Goal: Complete application form

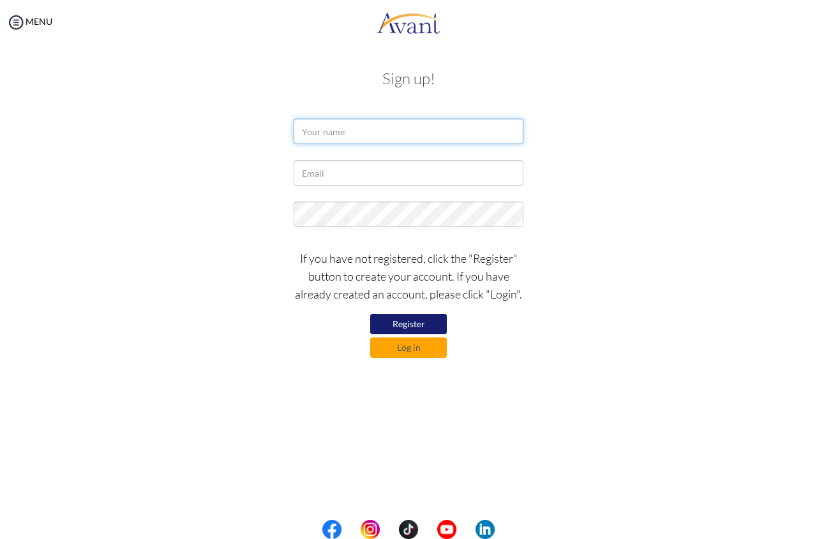
click at [346, 136] on input "text" at bounding box center [409, 132] width 230 height 26
type input "m"
type input ","
type input "m"
type input "Moses Kiptoo"
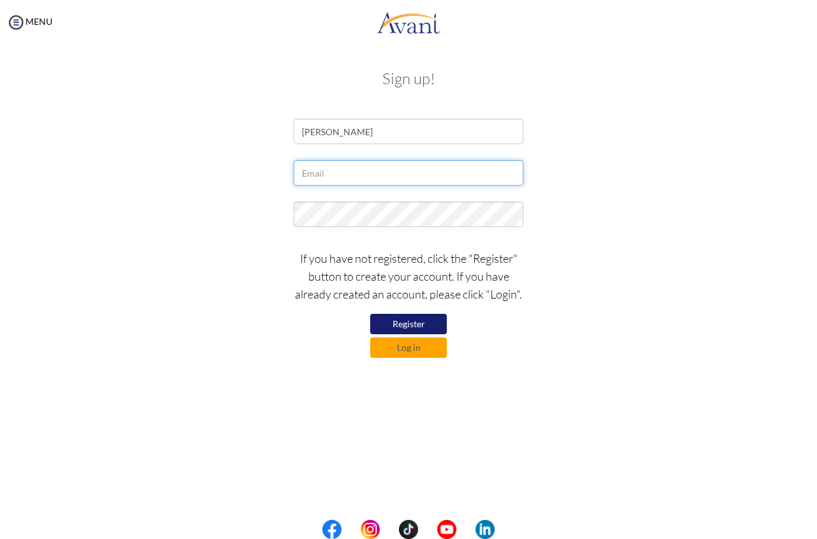
click at [333, 180] on input "text" at bounding box center [409, 173] width 230 height 26
type input "kiptooriss@gmail.com"
click at [400, 320] on button "Register" at bounding box center [408, 324] width 77 height 20
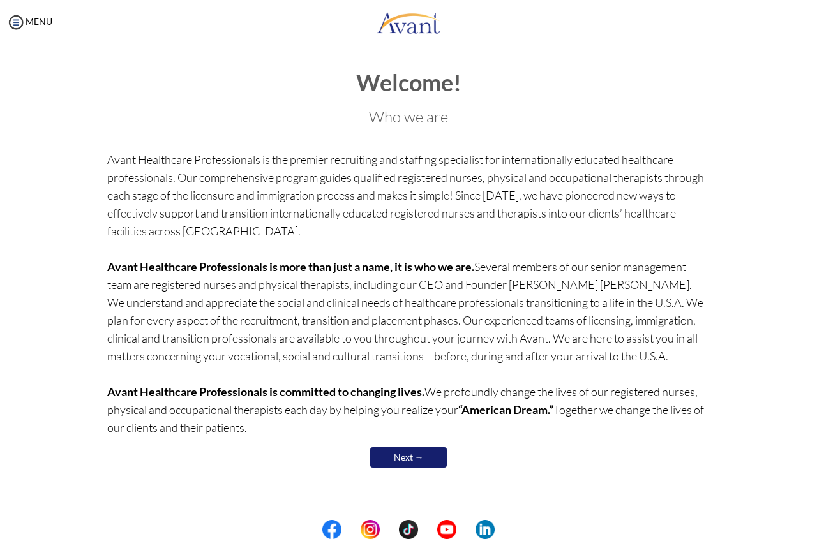
click at [388, 465] on link "Next →" at bounding box center [408, 457] width 77 height 20
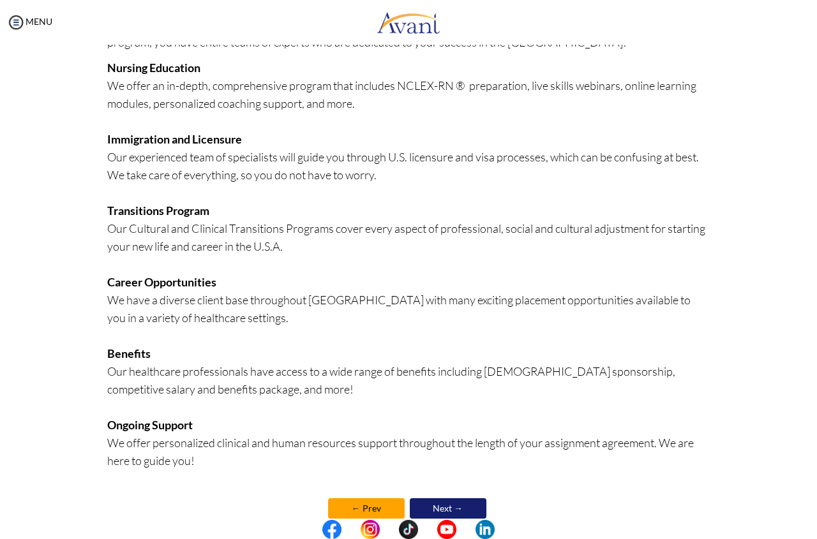
scroll to position [178, 0]
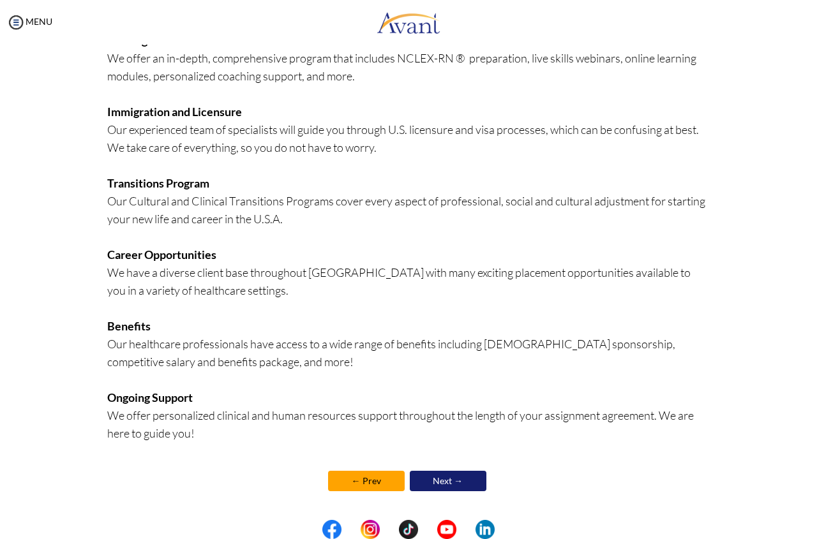
click at [422, 479] on link "Next →" at bounding box center [448, 481] width 77 height 20
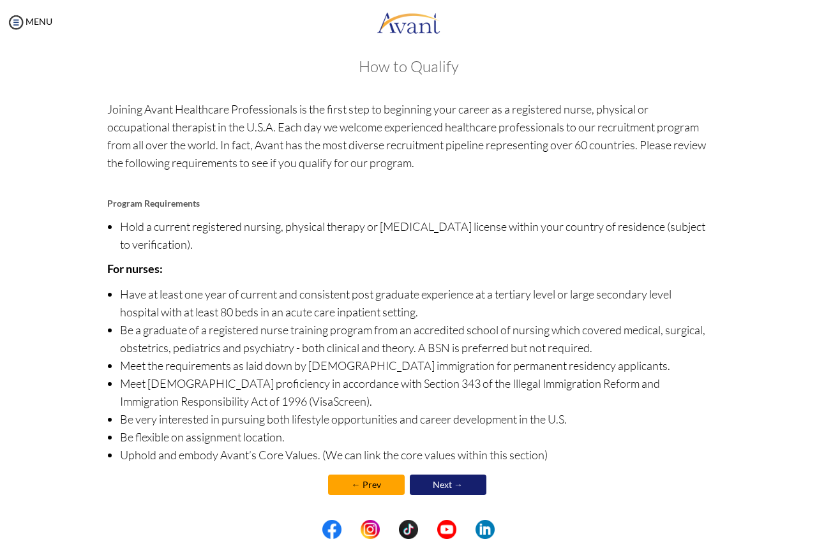
scroll to position [16, 0]
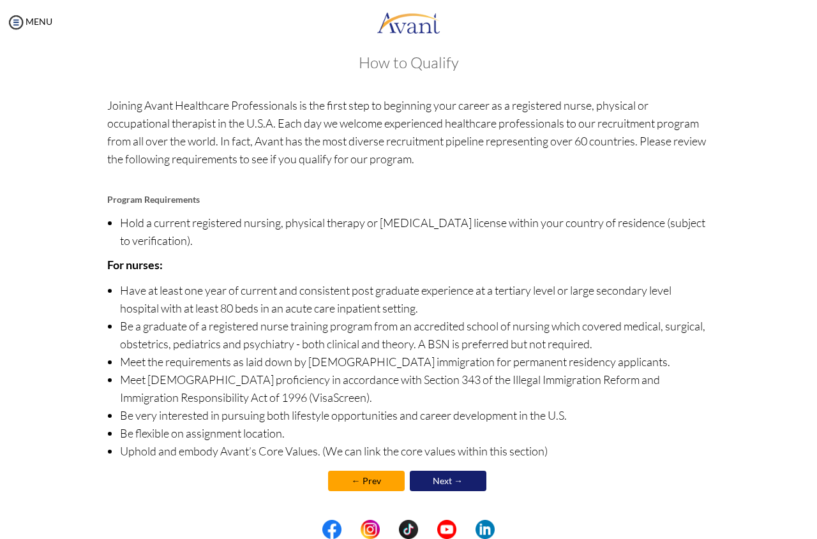
click at [437, 479] on link "Next →" at bounding box center [448, 481] width 77 height 20
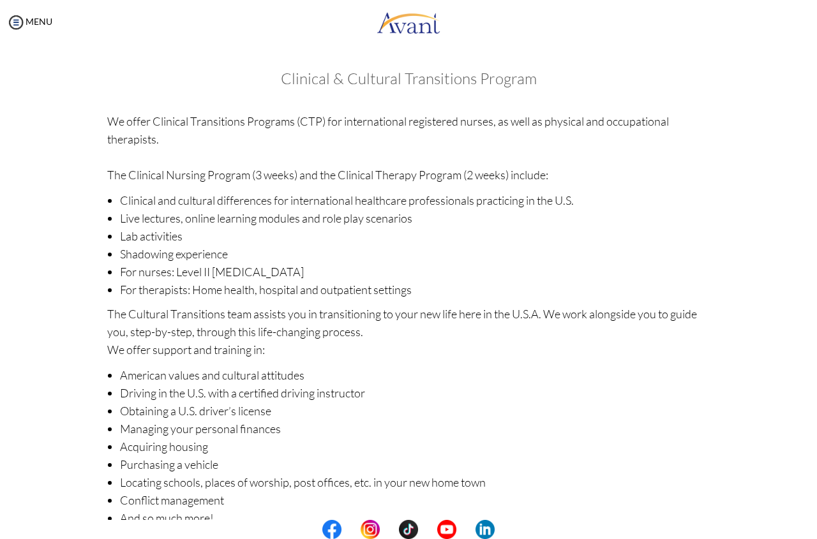
scroll to position [67, 0]
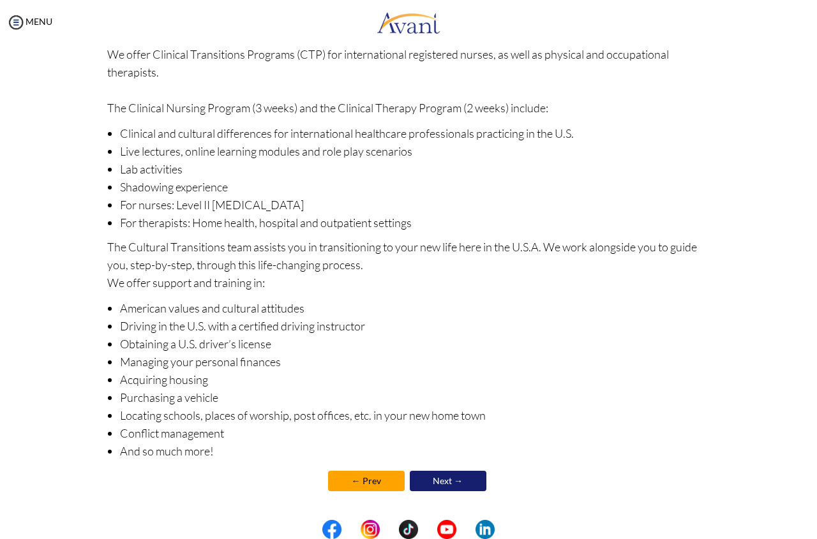
click at [435, 479] on link "Next →" at bounding box center [448, 481] width 77 height 20
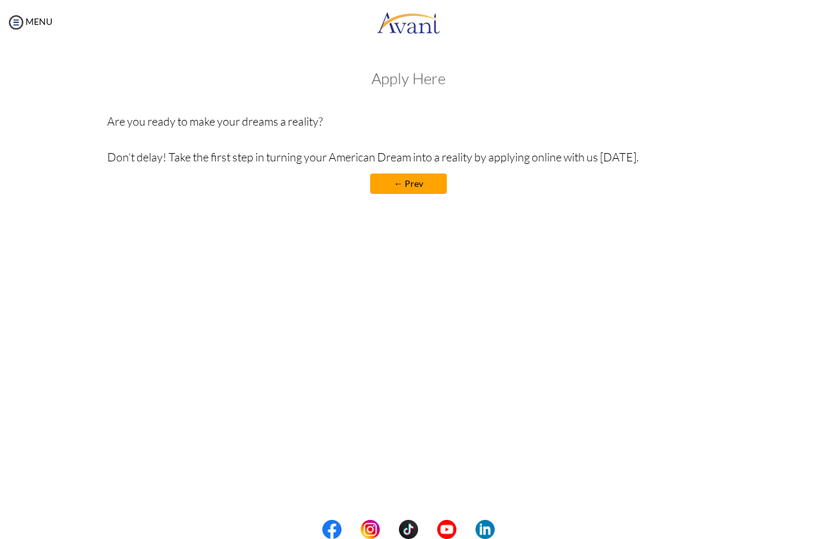
click at [402, 87] on div "Apply Here Are you ready to make your dreams a reality? Don’t delay! Take the f…" at bounding box center [408, 138] width 603 height 137
click at [15, 22] on img at bounding box center [15, 22] width 19 height 19
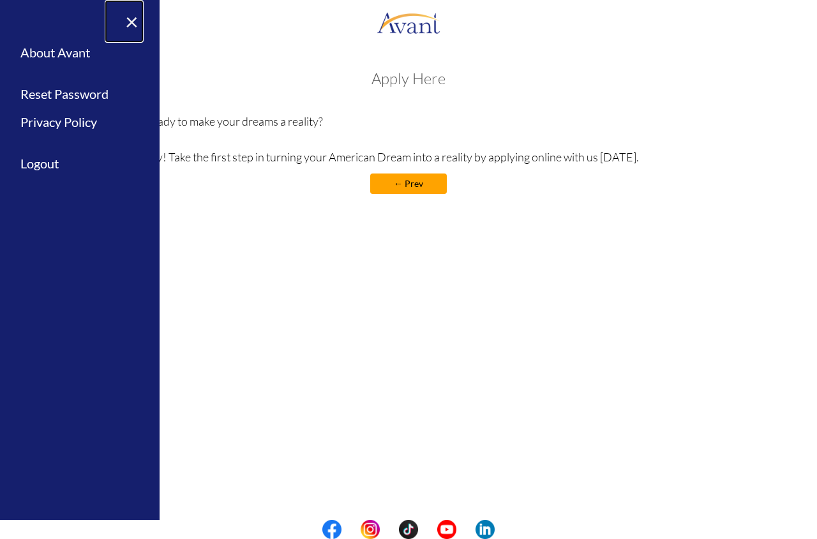
click at [137, 22] on link "×" at bounding box center [124, 21] width 39 height 43
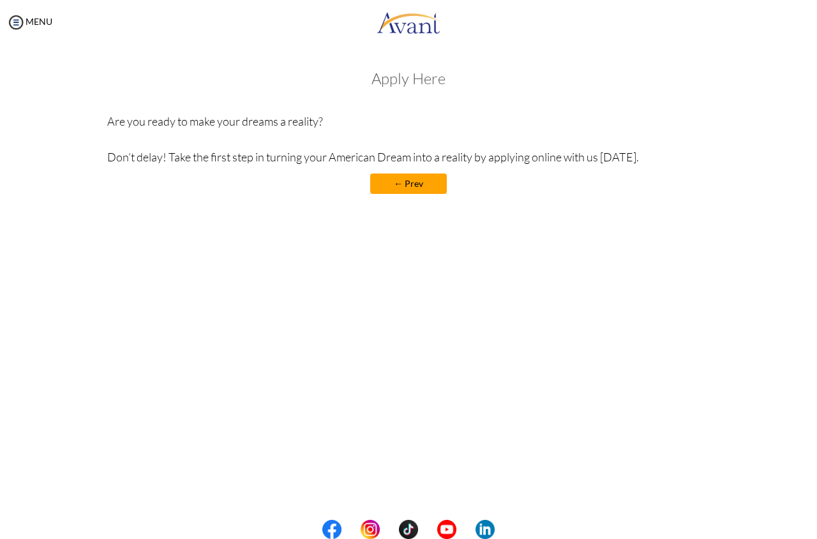
click at [391, 73] on h3 "Apply Here" at bounding box center [408, 78] width 603 height 17
click at [400, 184] on link "← Prev" at bounding box center [408, 184] width 77 height 20
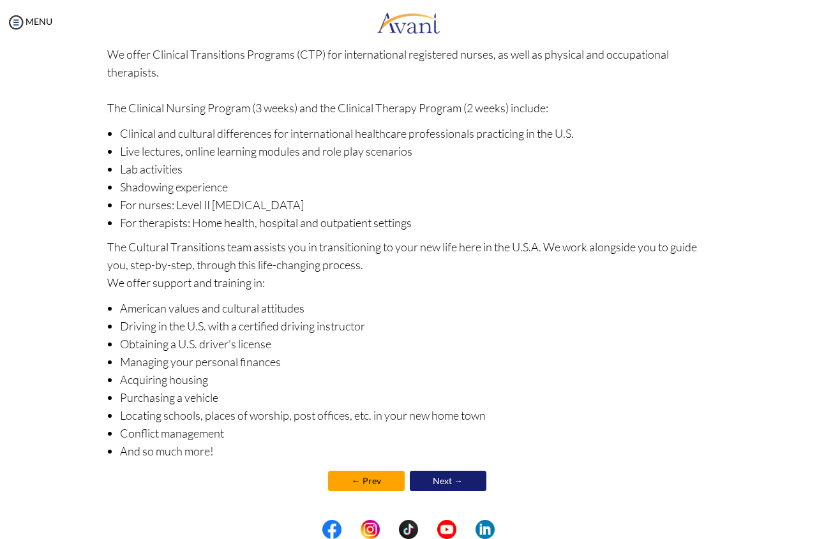
click at [417, 479] on link "Next →" at bounding box center [448, 481] width 77 height 20
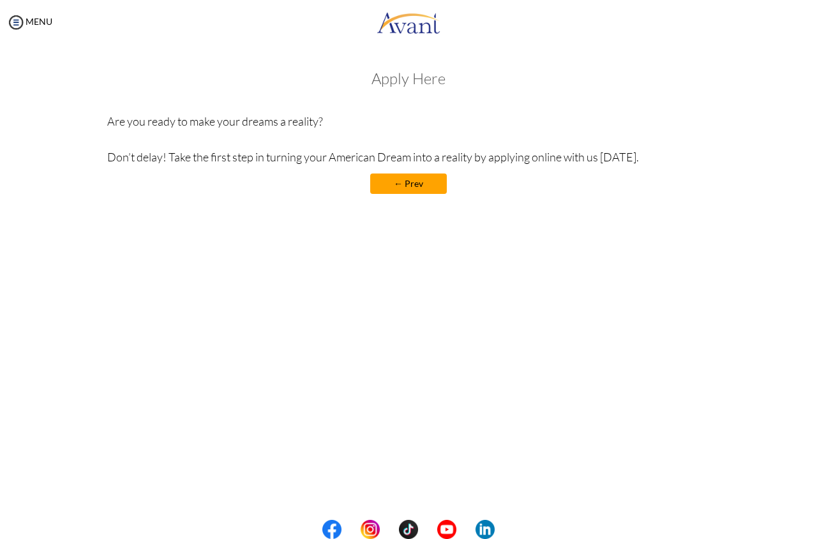
click at [385, 183] on link "← Prev" at bounding box center [408, 184] width 77 height 20
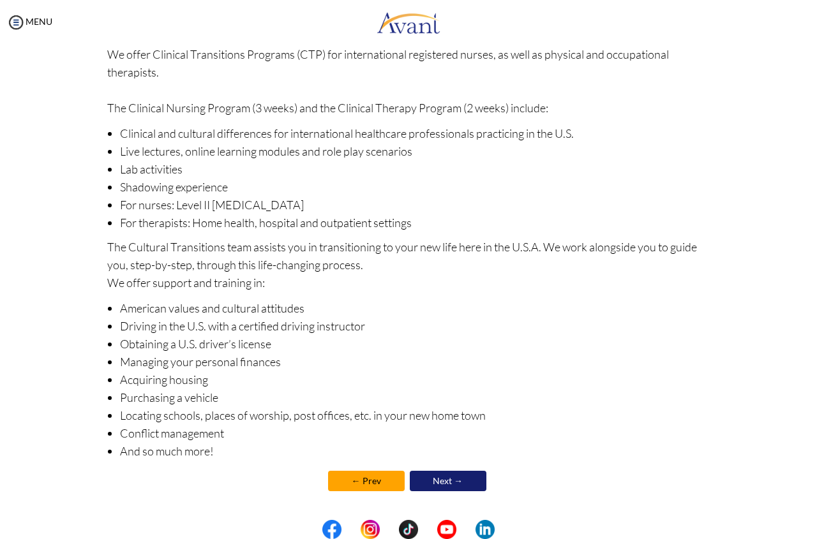
click at [334, 486] on link "← Prev" at bounding box center [366, 481] width 77 height 20
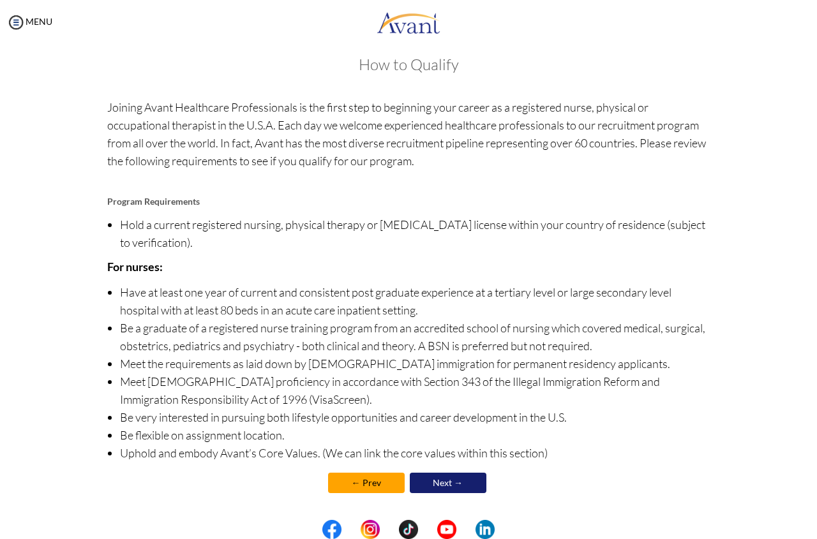
scroll to position [16, 0]
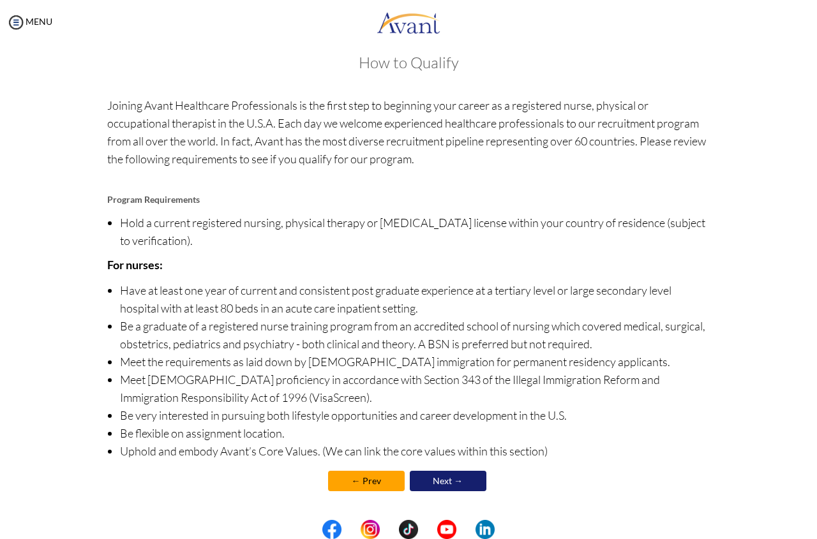
click at [338, 481] on link "← Prev" at bounding box center [366, 481] width 77 height 20
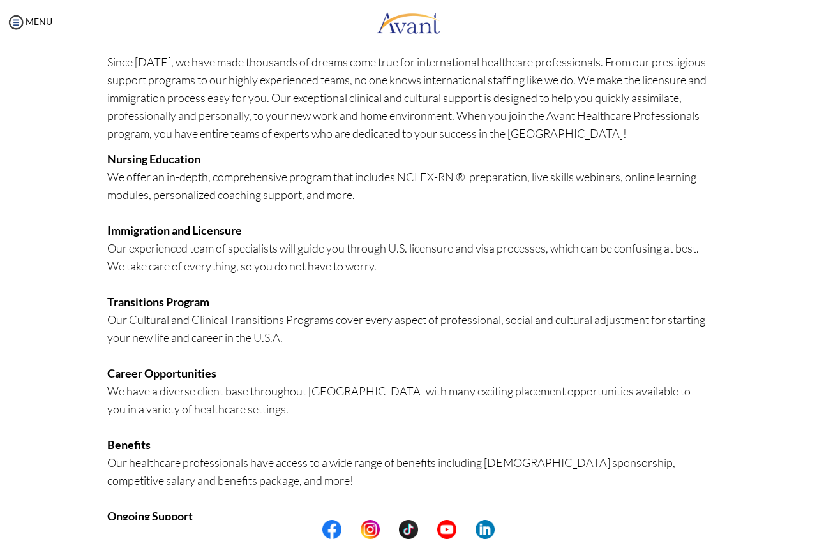
scroll to position [178, 0]
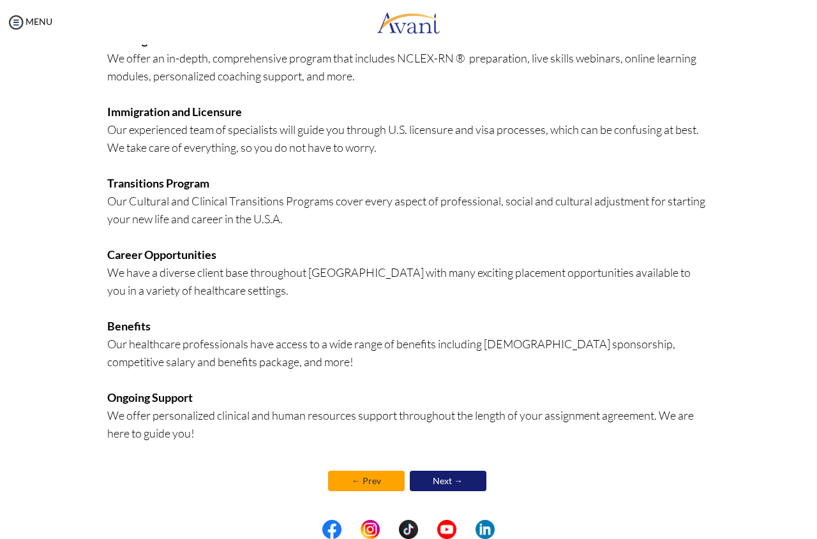
click at [338, 481] on link "← Prev" at bounding box center [366, 481] width 77 height 20
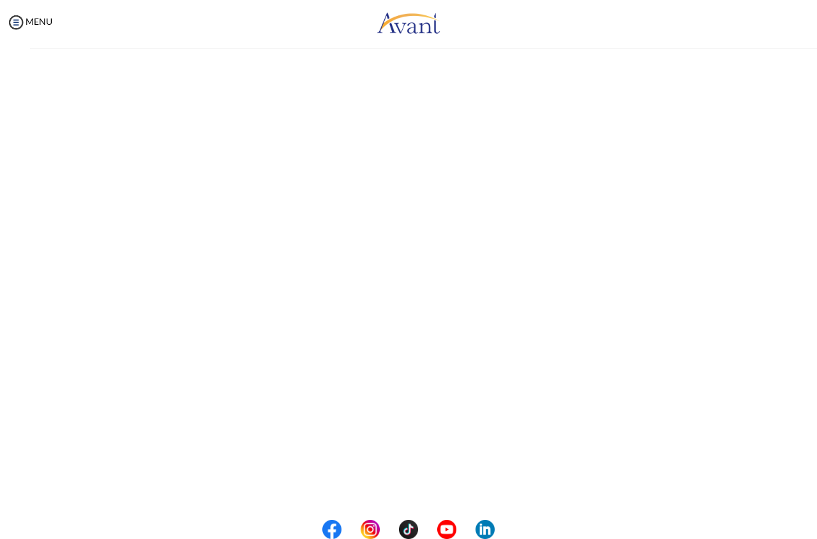
scroll to position [0, 0]
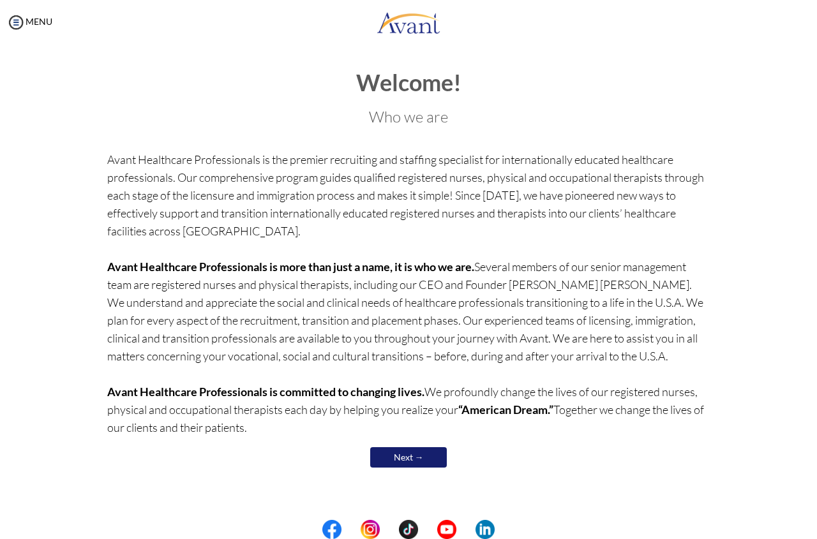
click at [407, 462] on link "Next →" at bounding box center [408, 457] width 77 height 20
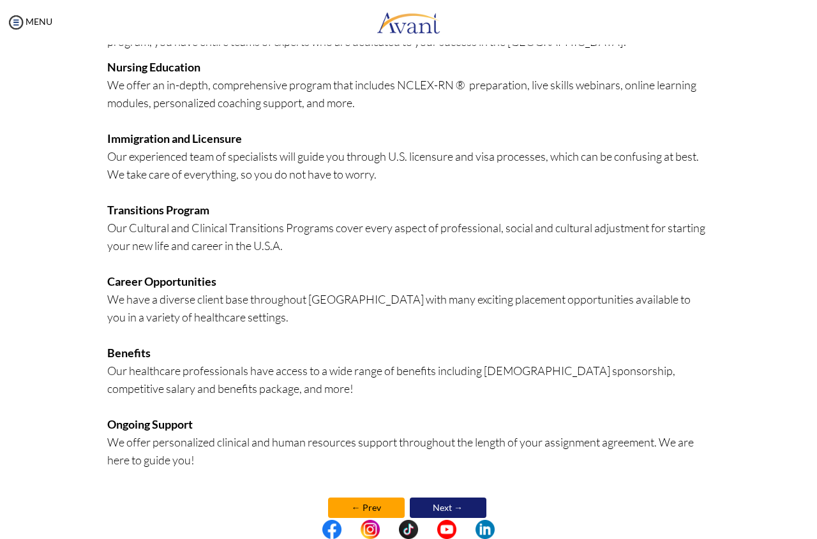
scroll to position [178, 0]
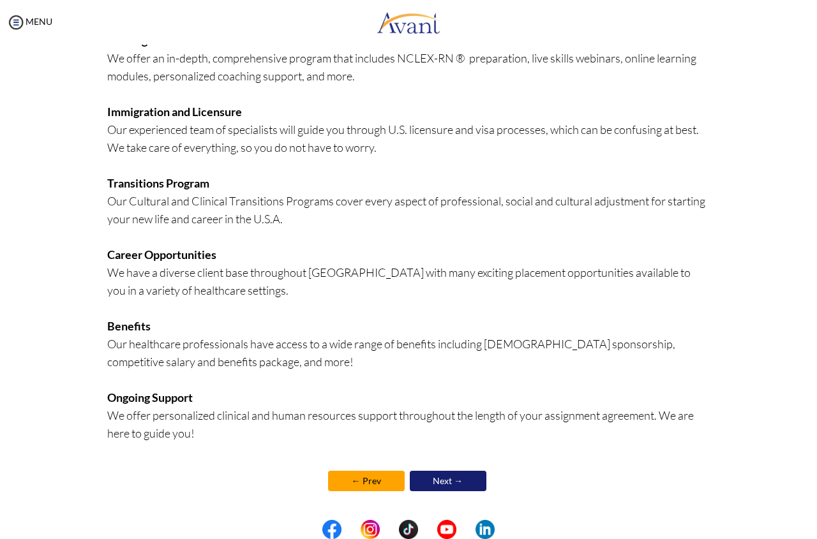
click at [419, 483] on link "Next →" at bounding box center [448, 481] width 77 height 20
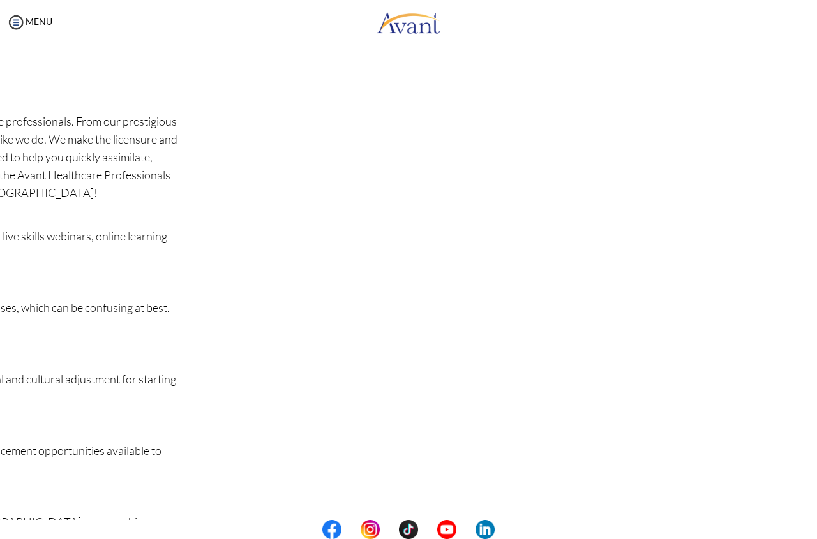
scroll to position [0, 0]
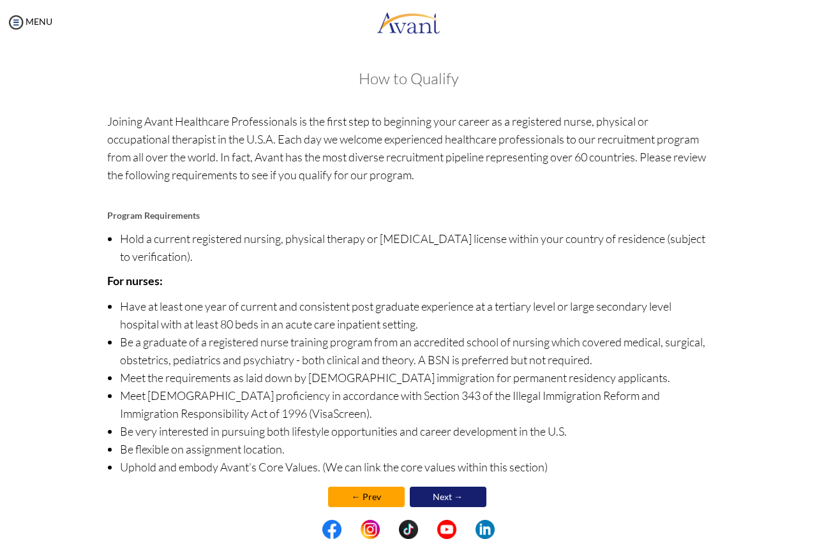
click at [413, 497] on link "Next →" at bounding box center [448, 497] width 77 height 20
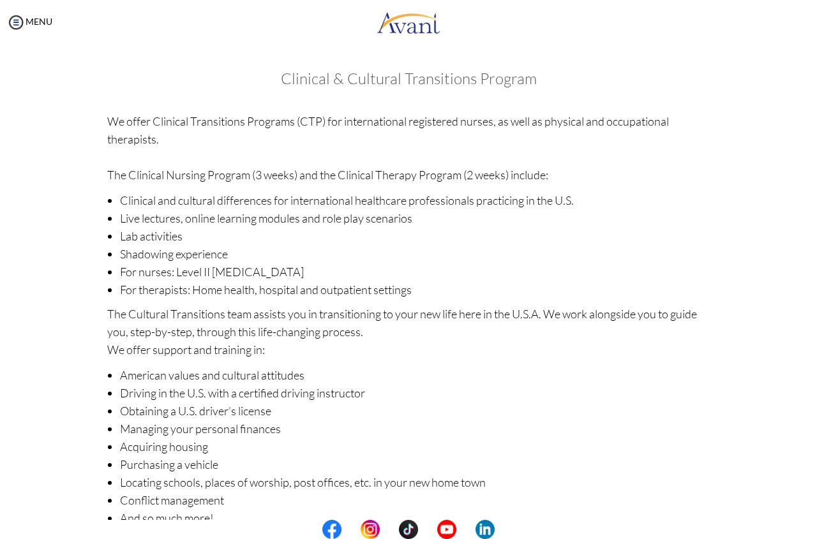
scroll to position [67, 0]
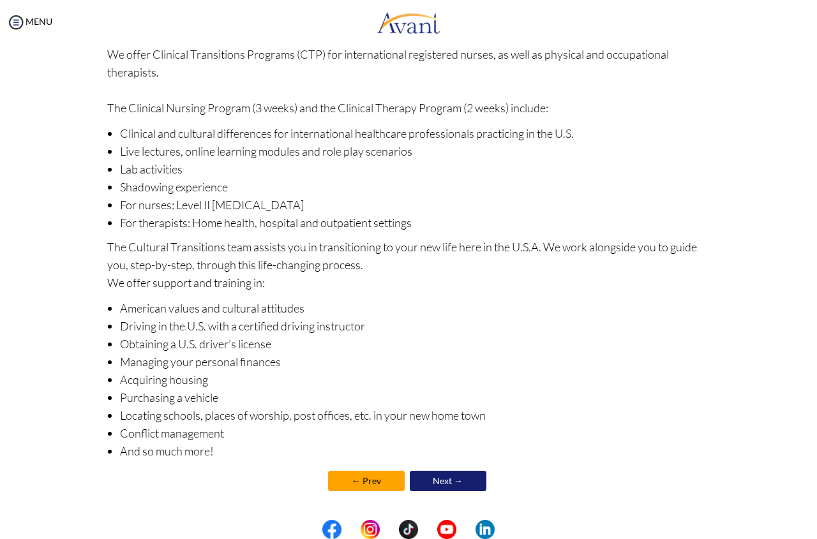
click at [425, 486] on link "Next →" at bounding box center [448, 481] width 77 height 20
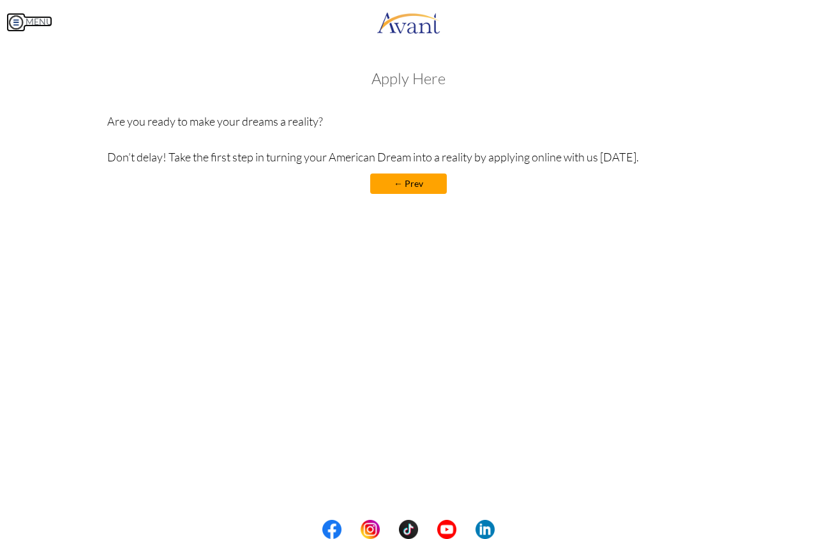
click at [17, 20] on img at bounding box center [15, 22] width 19 height 19
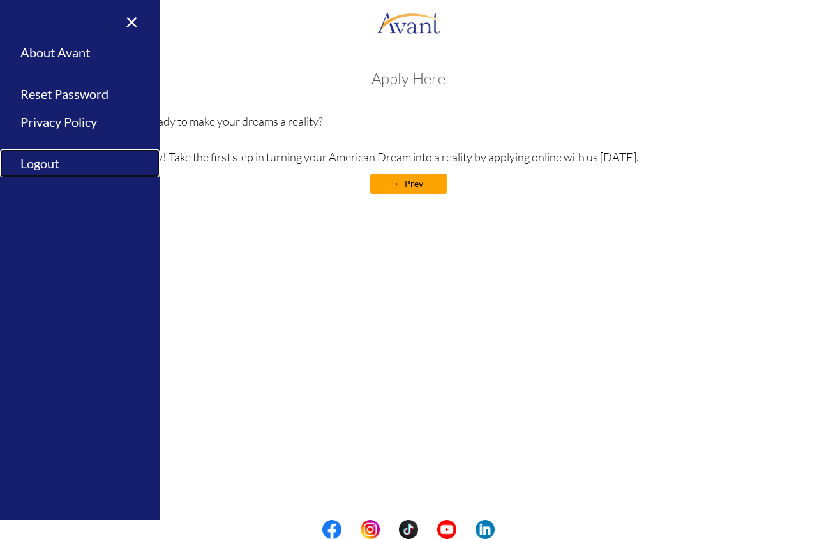
click at [55, 161] on link "Logout" at bounding box center [80, 163] width 160 height 29
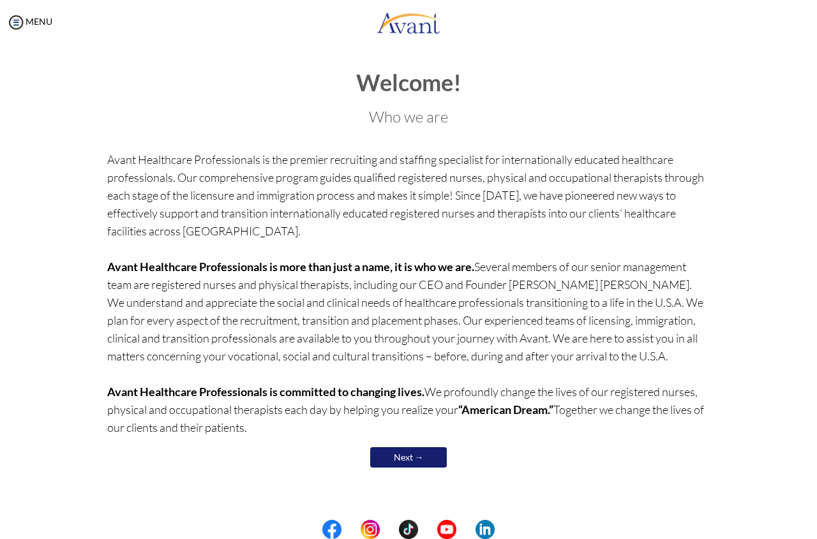
click at [408, 458] on link "Next →" at bounding box center [408, 457] width 77 height 20
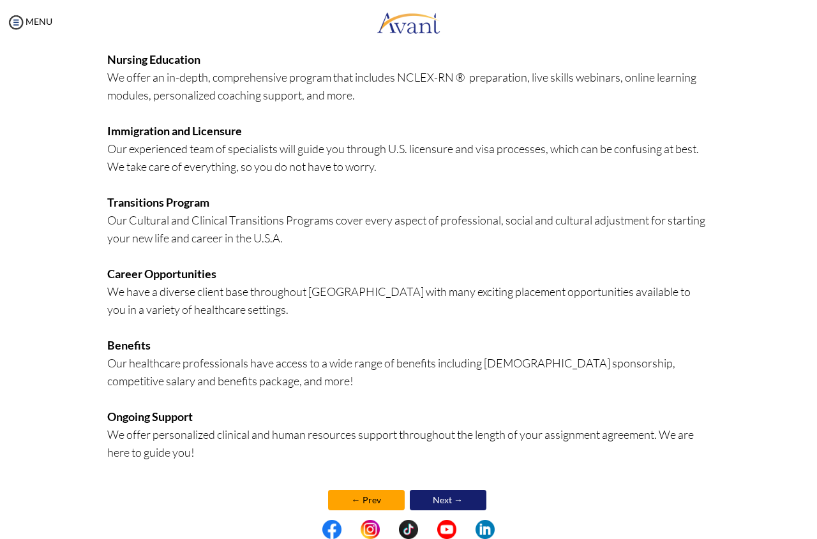
scroll to position [178, 0]
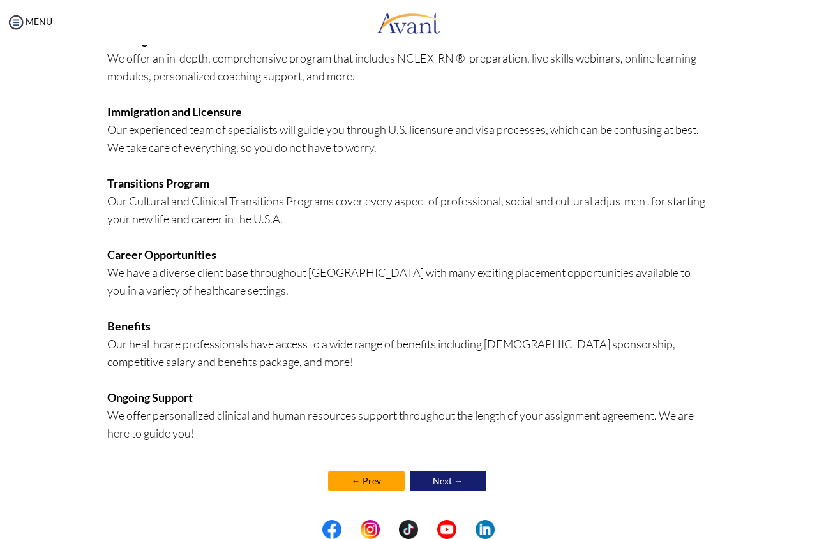
click at [416, 481] on link "Next →" at bounding box center [448, 481] width 77 height 20
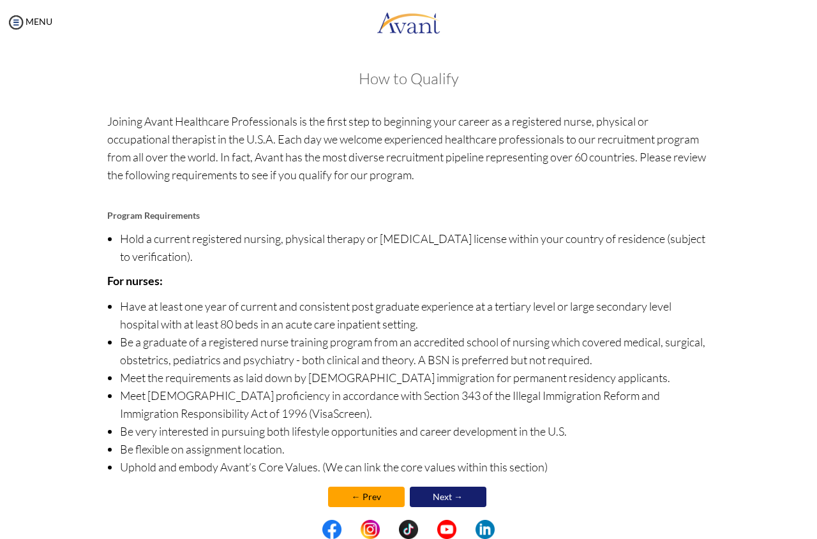
click at [461, 500] on link "Next →" at bounding box center [448, 497] width 77 height 20
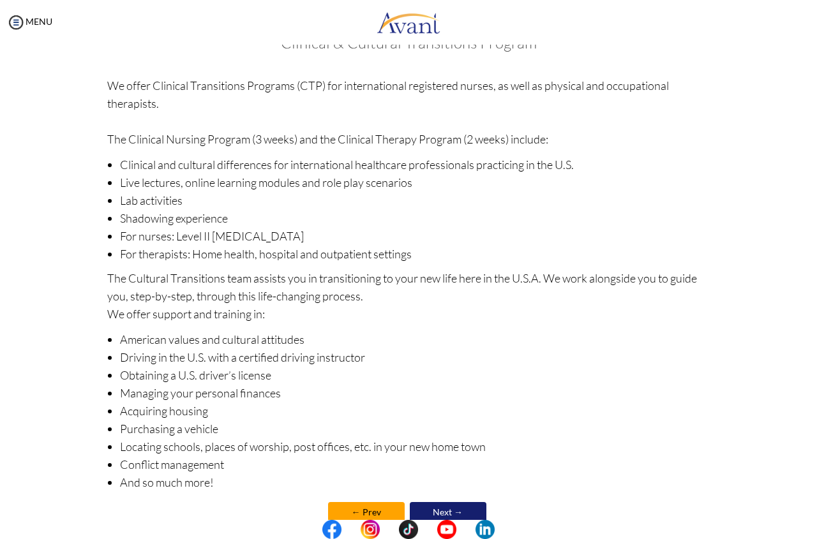
scroll to position [67, 0]
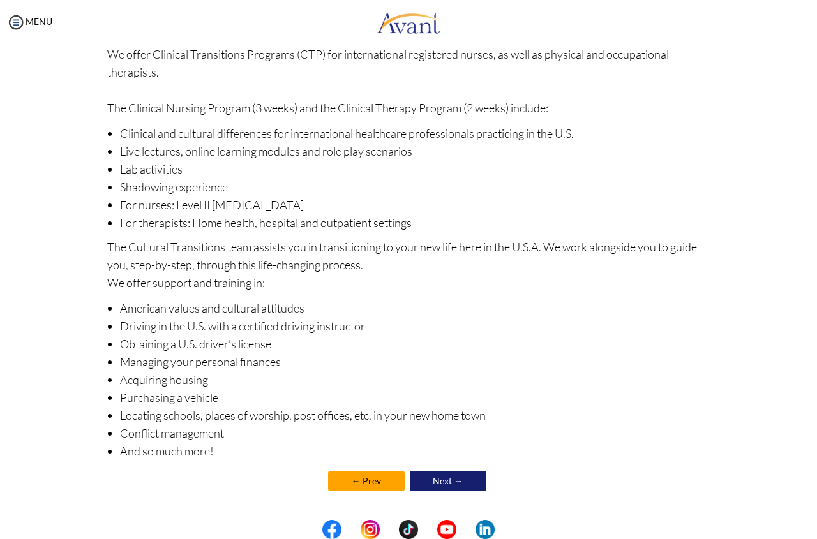
click at [456, 482] on link "Next →" at bounding box center [448, 481] width 77 height 20
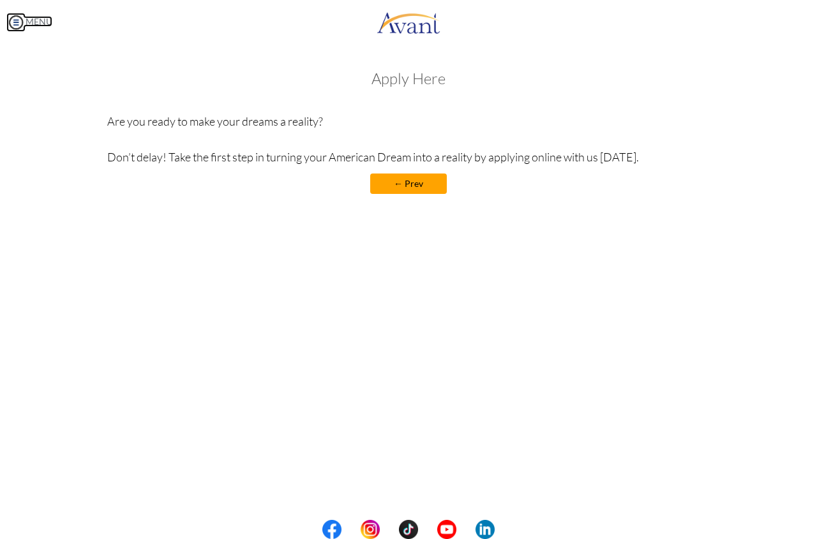
click at [13, 27] on img at bounding box center [15, 22] width 19 height 19
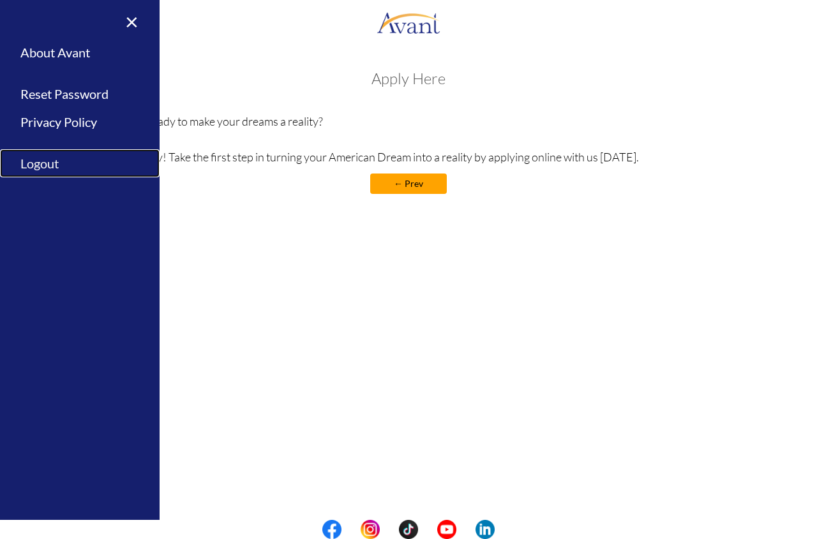
click at [91, 154] on link "Logout" at bounding box center [80, 163] width 160 height 29
